Goal: Task Accomplishment & Management: Use online tool/utility

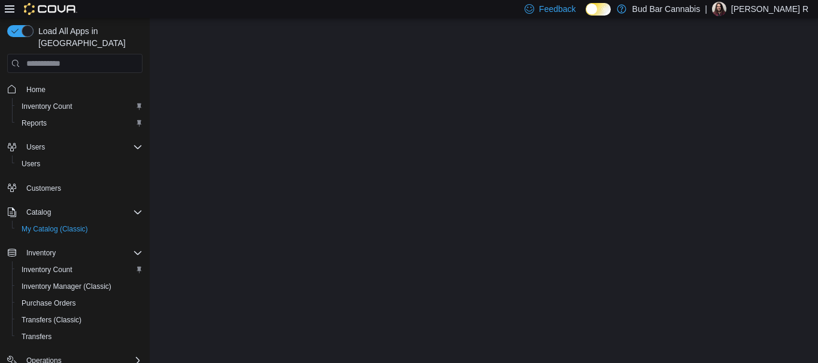
select select "**********"
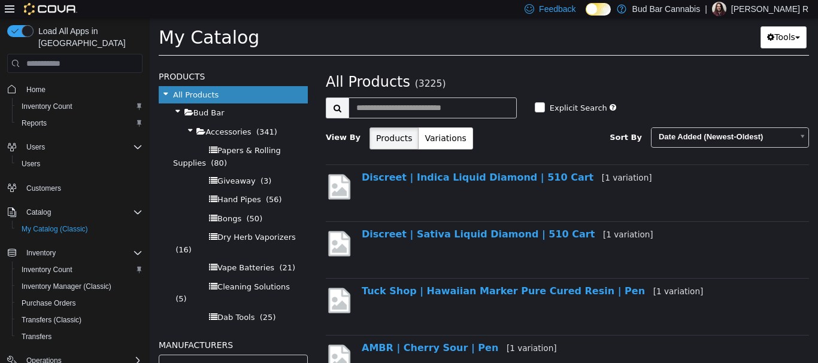
scroll to position [958, 0]
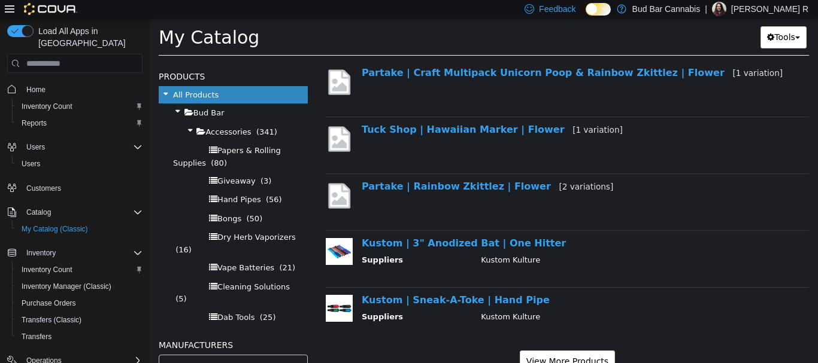
drag, startPoint x: 150, startPoint y: 18, endPoint x: 612, endPoint y: 228, distance: 508.1
drag, startPoint x: 612, startPoint y: 228, endPoint x: 421, endPoint y: 21, distance: 281.7
click at [421, 21] on div "My Catalog Tools Merge Products Map Private Products Bulk Product Editor Export" at bounding box center [484, 40] width 668 height 45
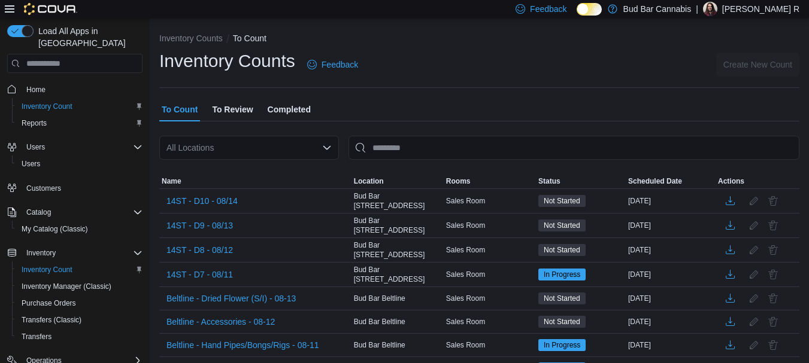
scroll to position [229, 0]
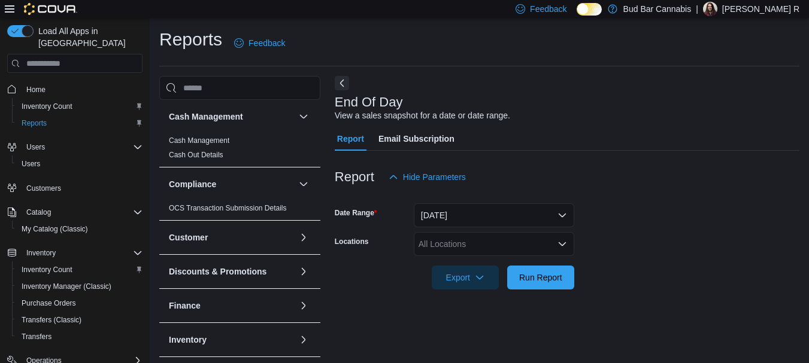
scroll to position [19, 0]
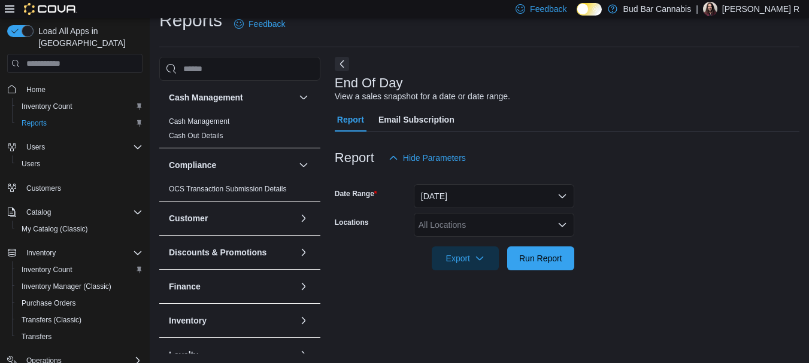
click at [464, 226] on div "All Locations" at bounding box center [494, 225] width 160 height 24
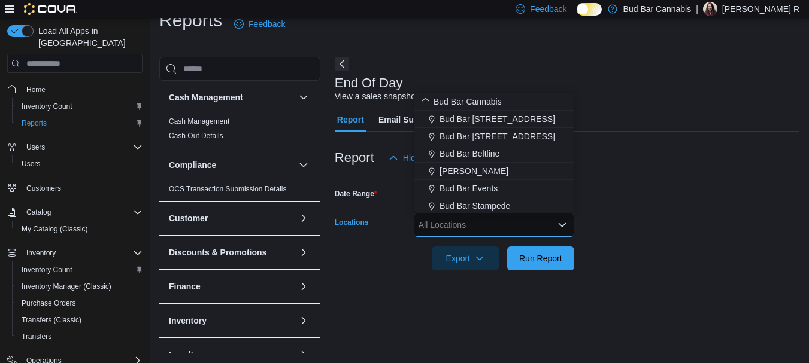
click at [461, 114] on span "Bud Bar 10 ST NW" at bounding box center [497, 119] width 116 height 12
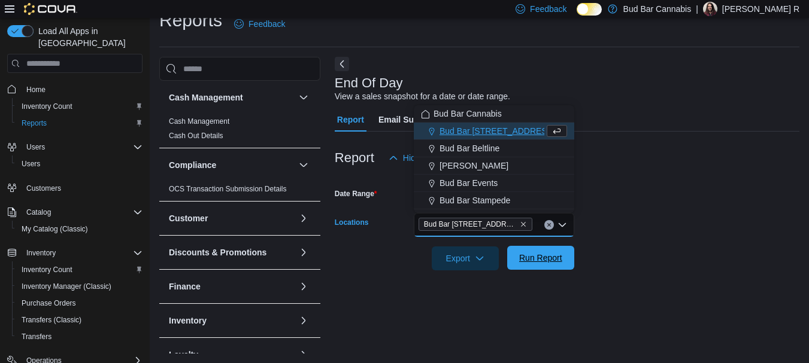
click at [564, 254] on span "Run Report" at bounding box center [540, 258] width 53 height 24
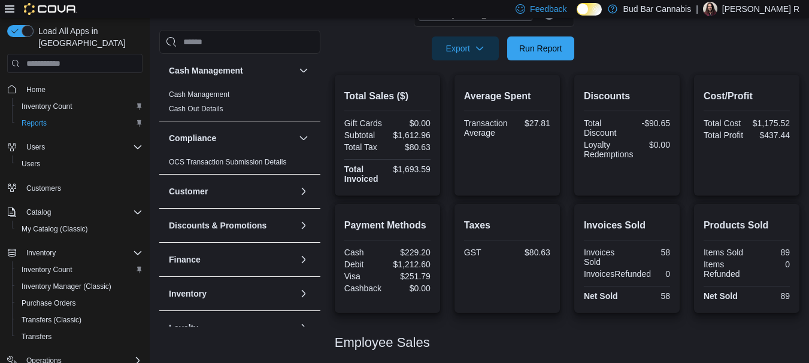
scroll to position [303, 0]
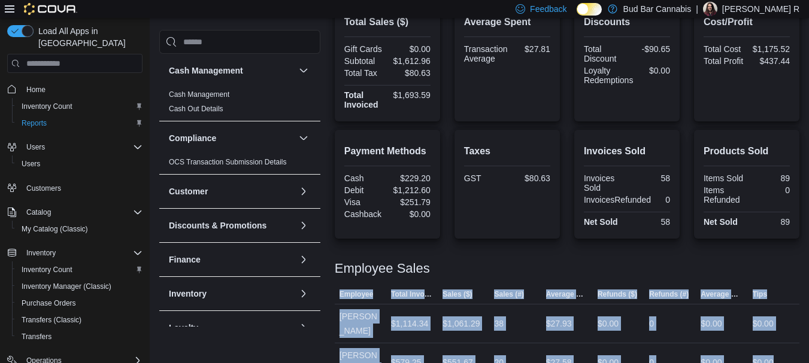
drag, startPoint x: 792, startPoint y: 344, endPoint x: 323, endPoint y: 290, distance: 471.6
click at [323, 290] on div "Cash Management Cash Management Cash Out Details Compliance OCS Transaction Sub…" at bounding box center [479, 78] width 640 height 610
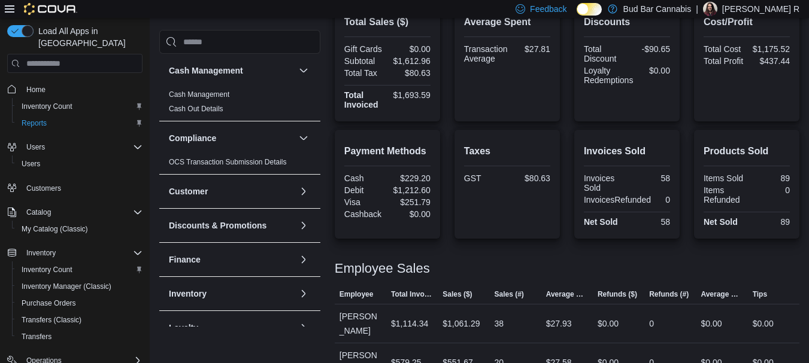
click at [499, 271] on div "Employee Sales" at bounding box center [567, 269] width 464 height 14
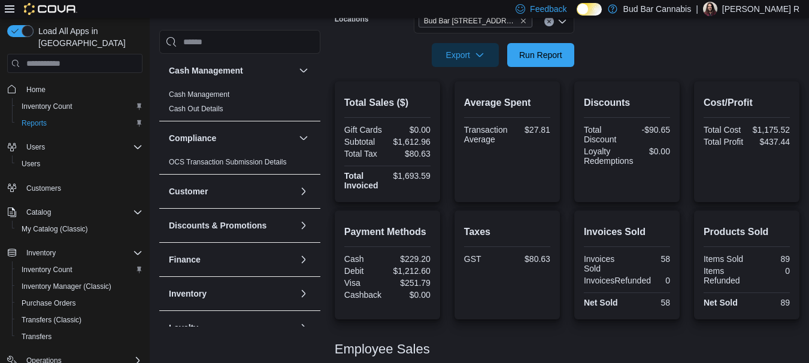
scroll to position [244, 0]
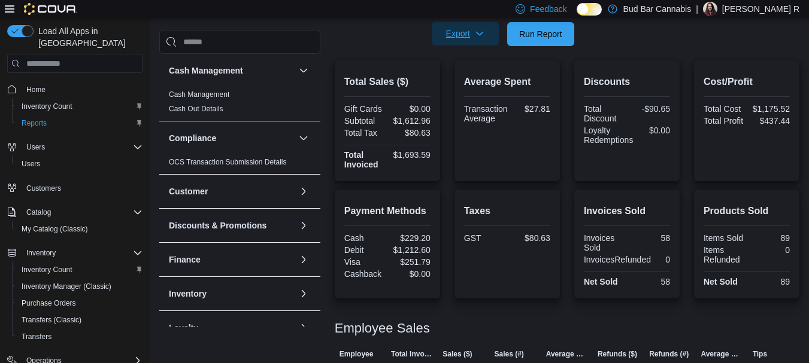
click at [484, 25] on span "Export" at bounding box center [465, 34] width 53 height 24
click at [470, 86] on span "Export to Pdf" at bounding box center [467, 82] width 54 height 10
